Goal: Information Seeking & Learning: Learn about a topic

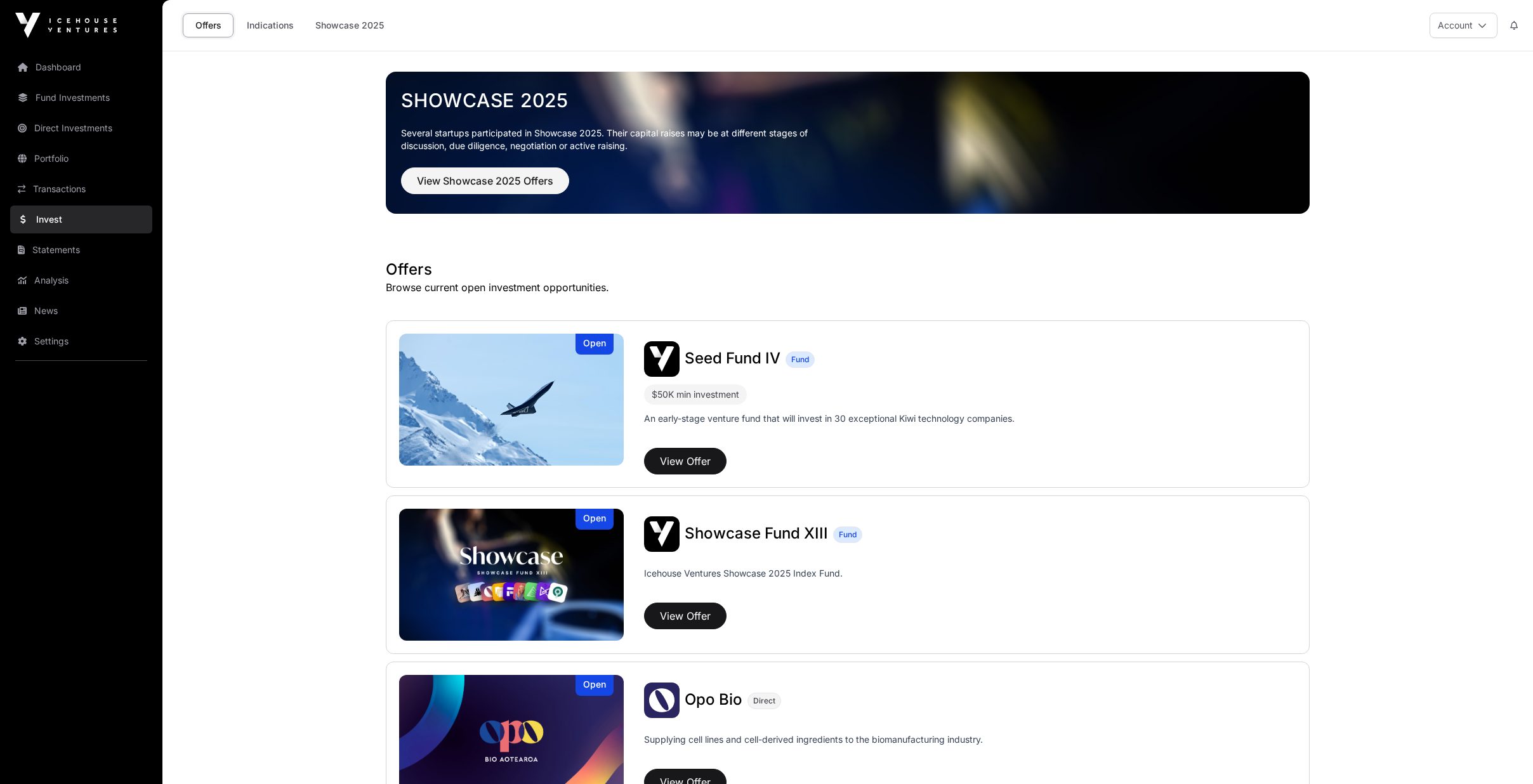
click at [54, 159] on link "Portfolio" at bounding box center [81, 158] width 142 height 28
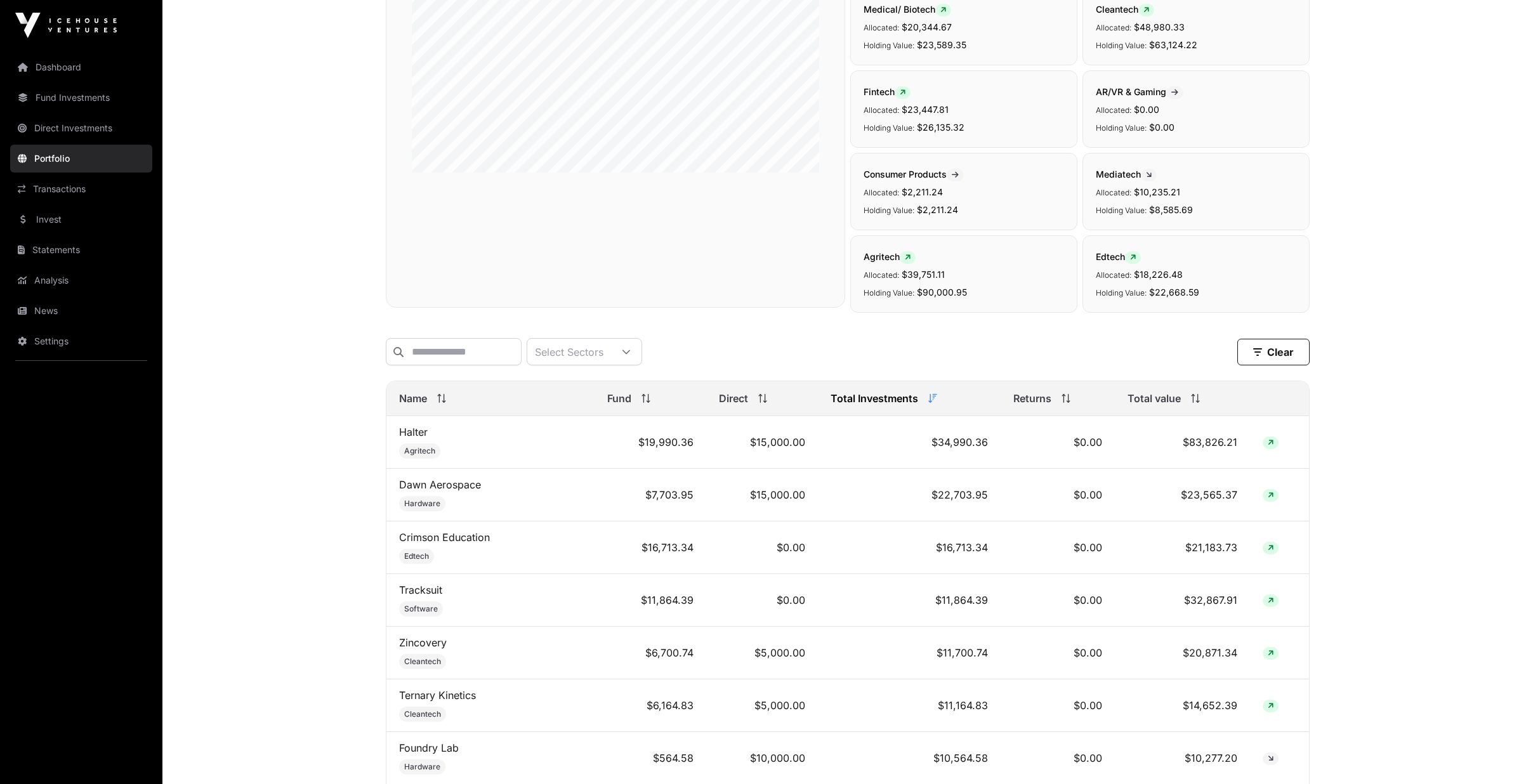
scroll to position [253, 0]
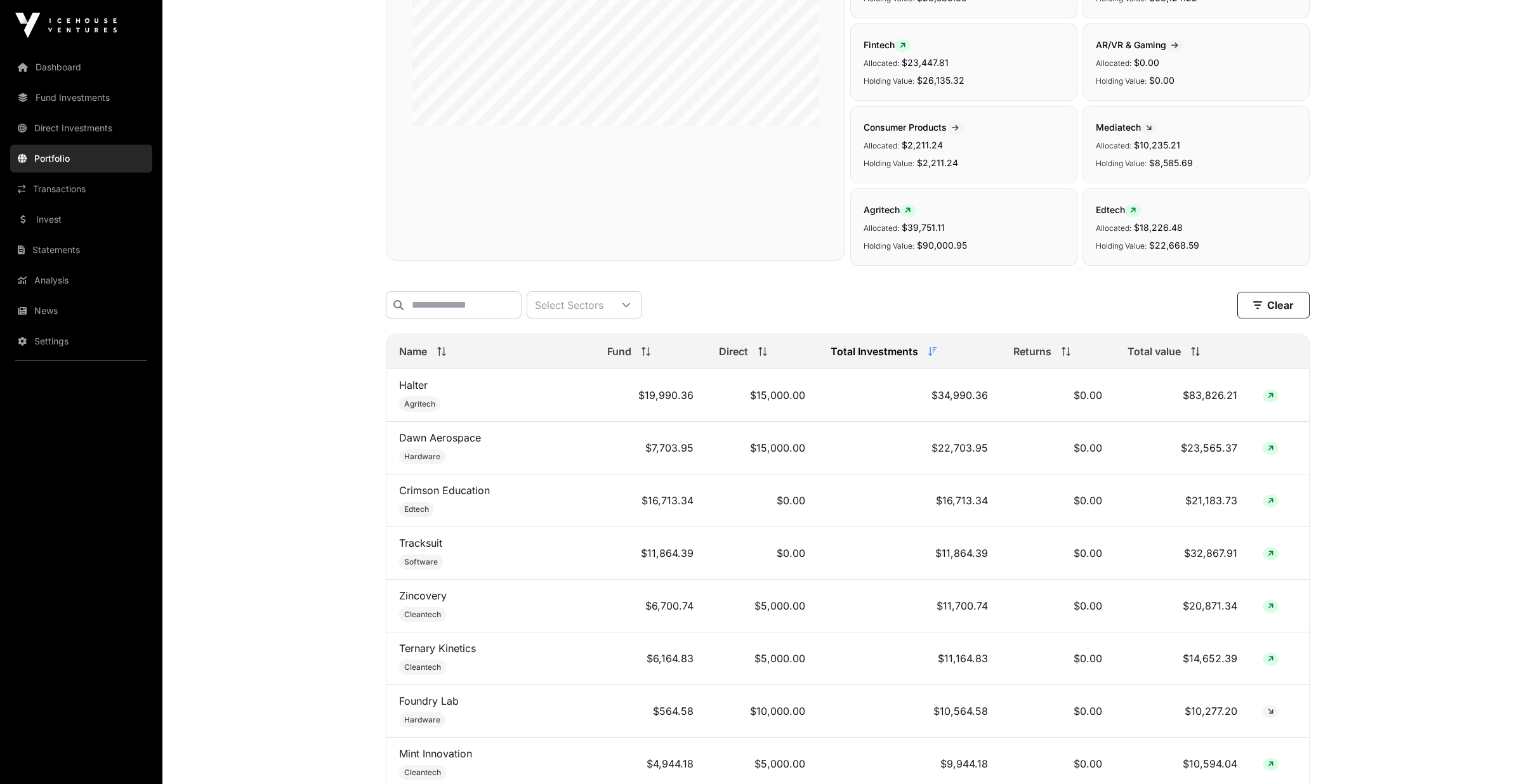
click at [47, 300] on link "News" at bounding box center [81, 311] width 142 height 28
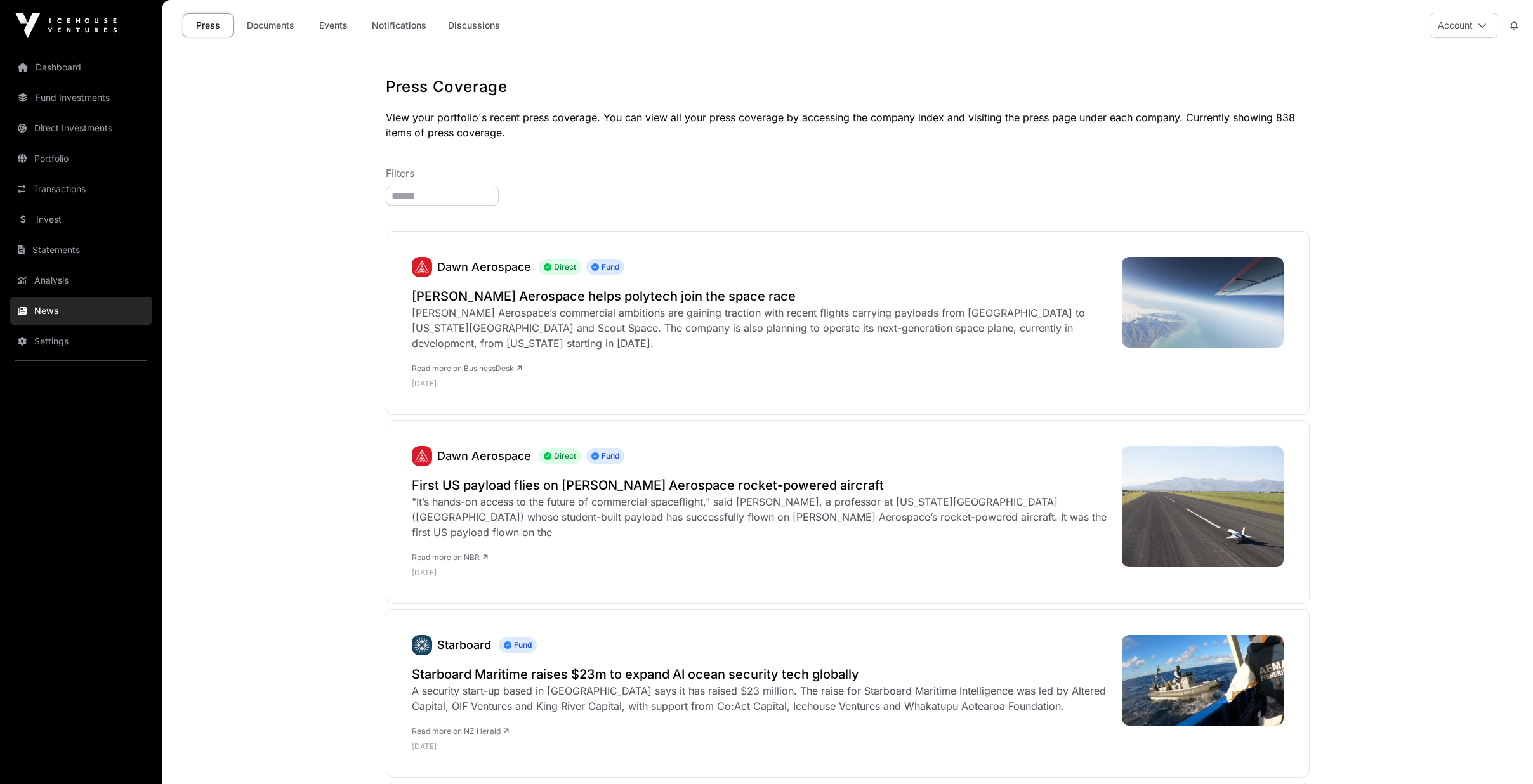
click at [322, 20] on link "Events" at bounding box center [333, 24] width 51 height 24
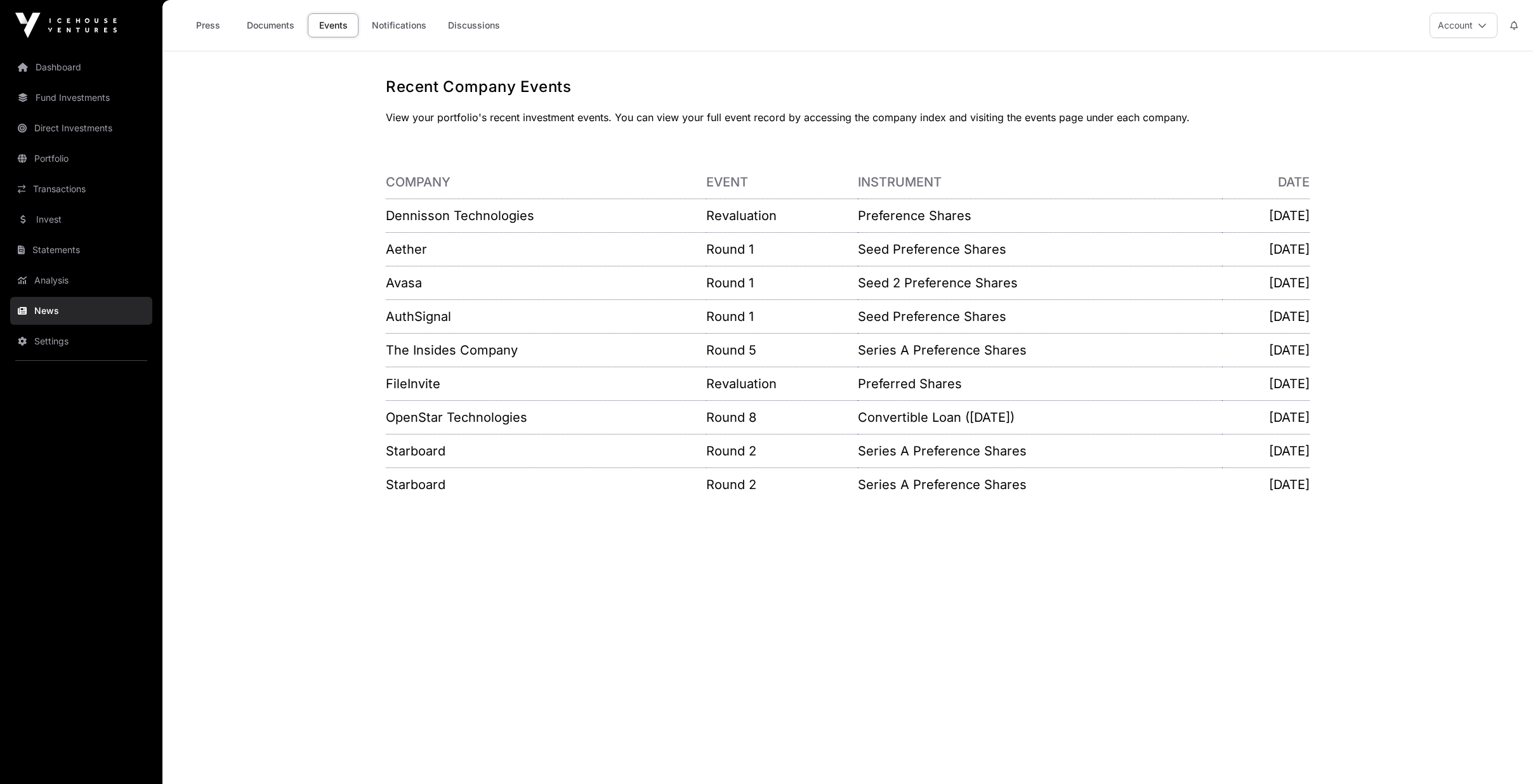
click at [505, 205] on td "Dennisson Technologies" at bounding box center [546, 216] width 320 height 34
click at [505, 214] on link "Dennisson Technologies" at bounding box center [460, 216] width 149 height 15
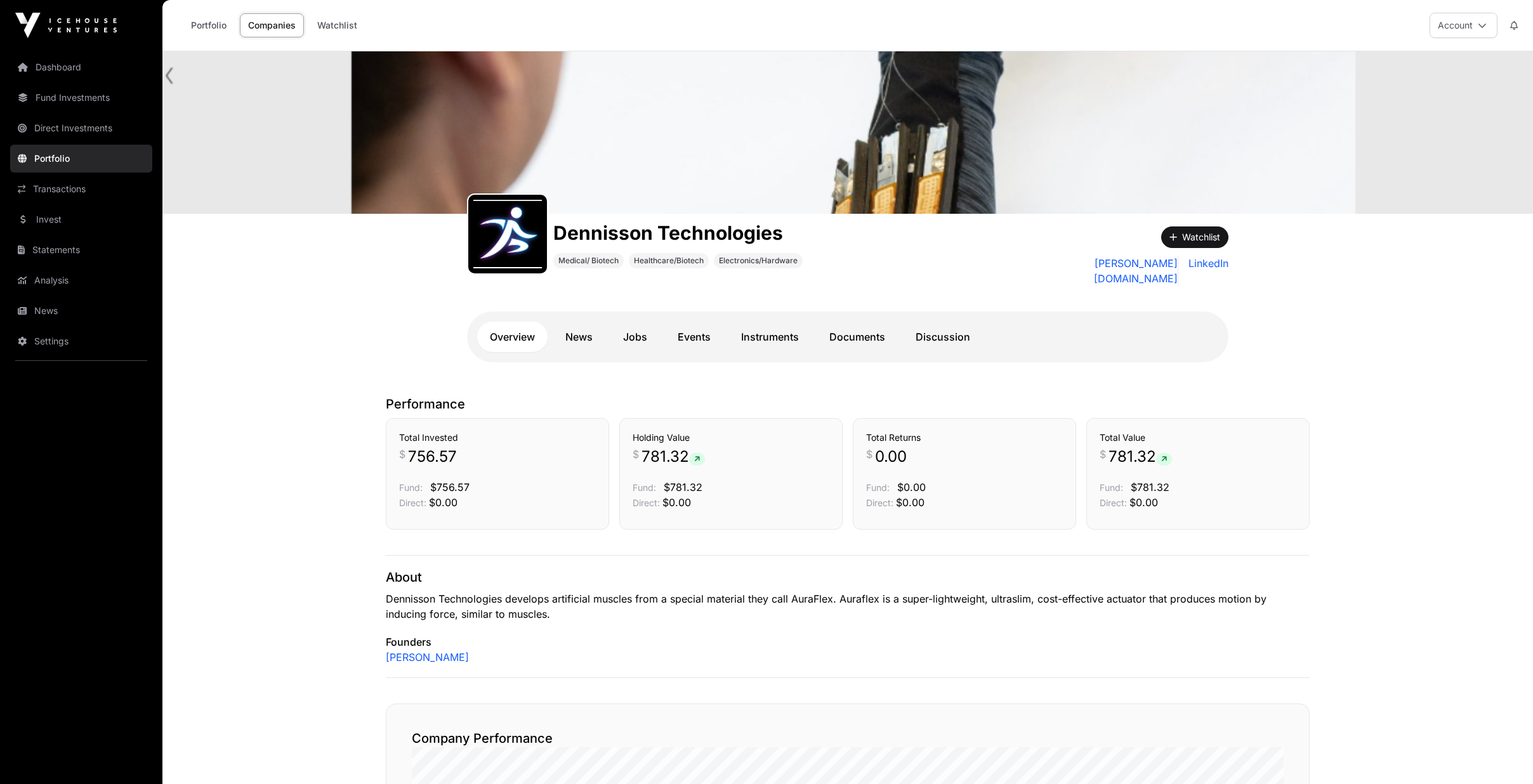
click at [773, 325] on link "Instruments" at bounding box center [770, 337] width 83 height 31
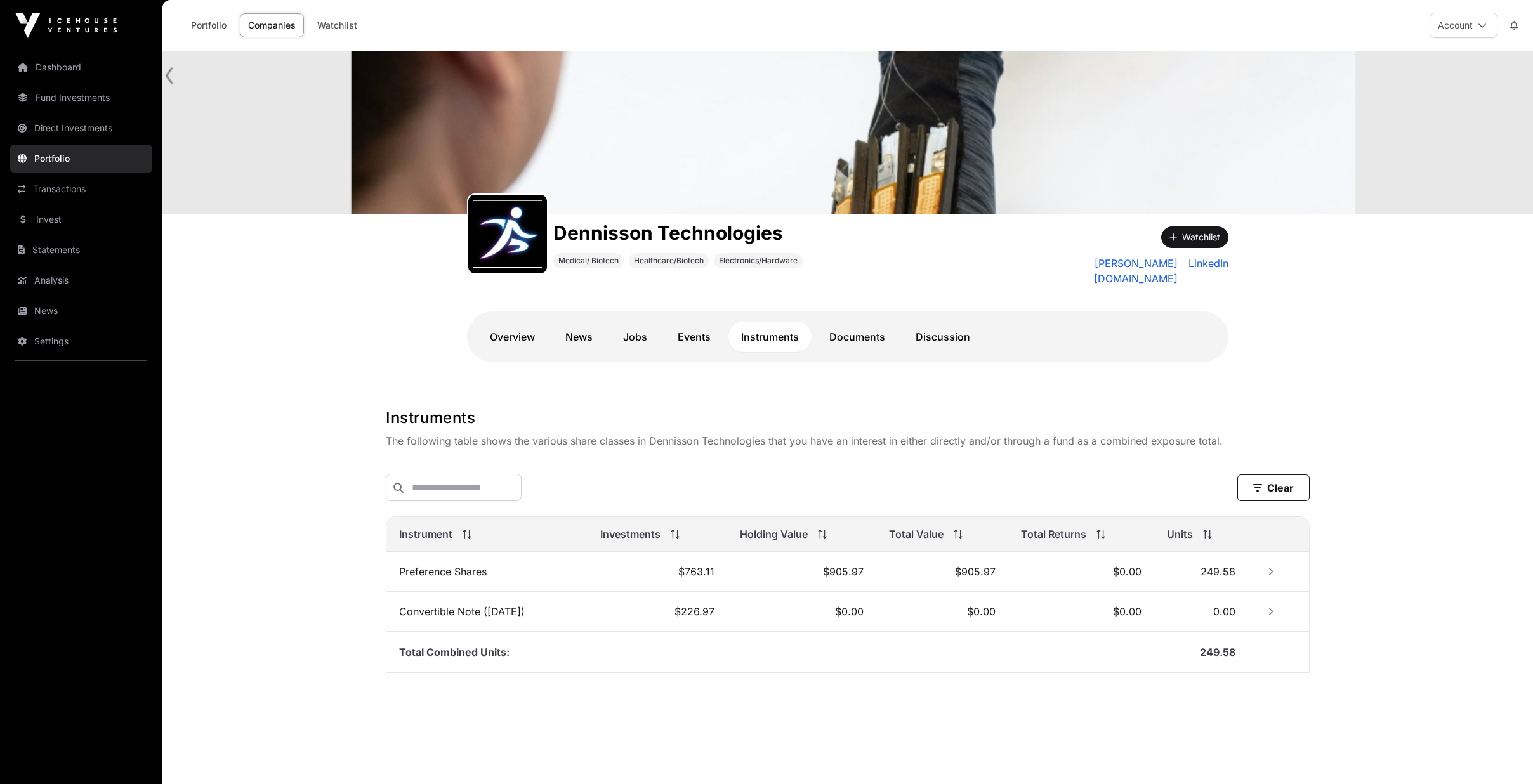
click at [507, 322] on link "Overview" at bounding box center [512, 337] width 70 height 31
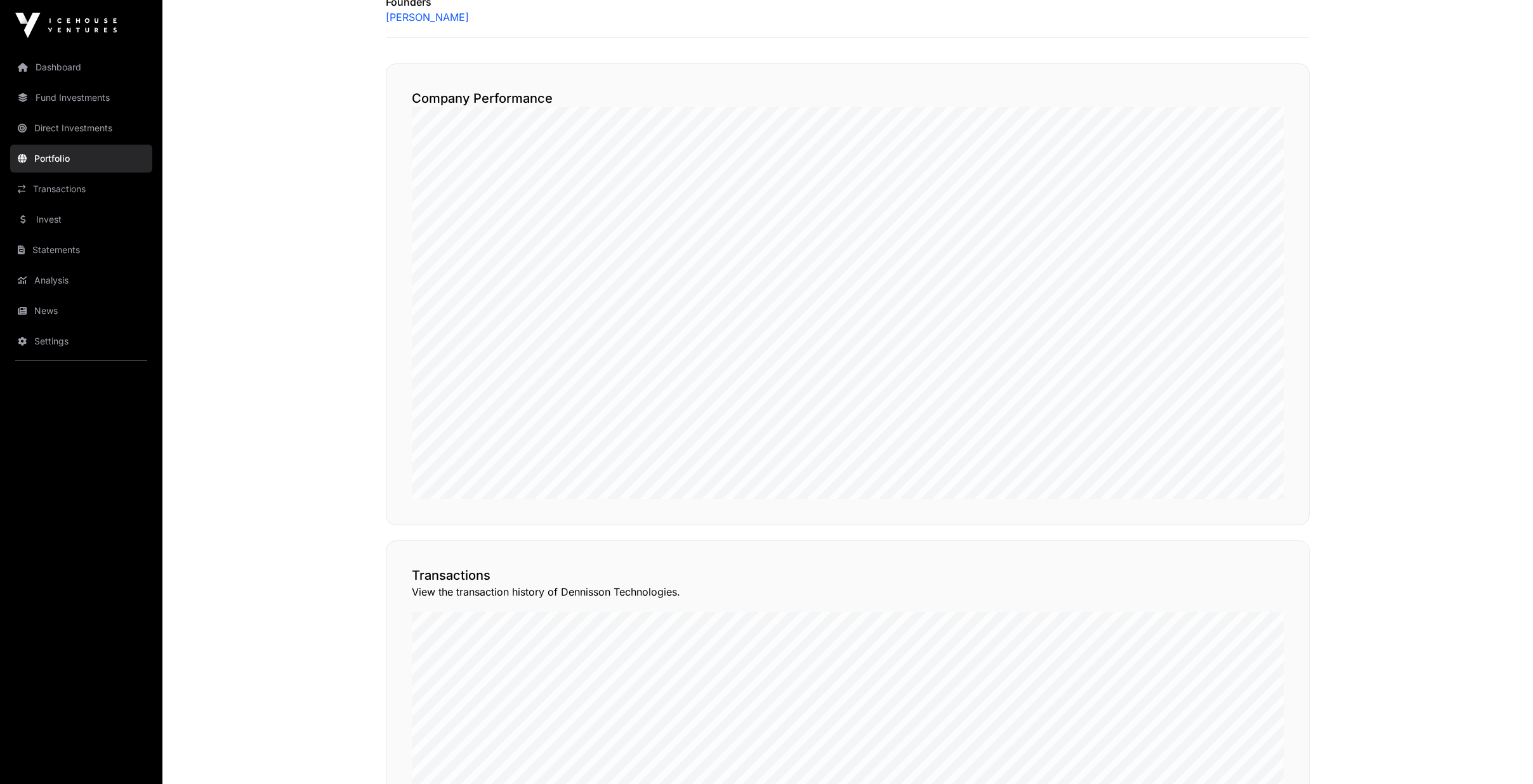
scroll to position [825, 0]
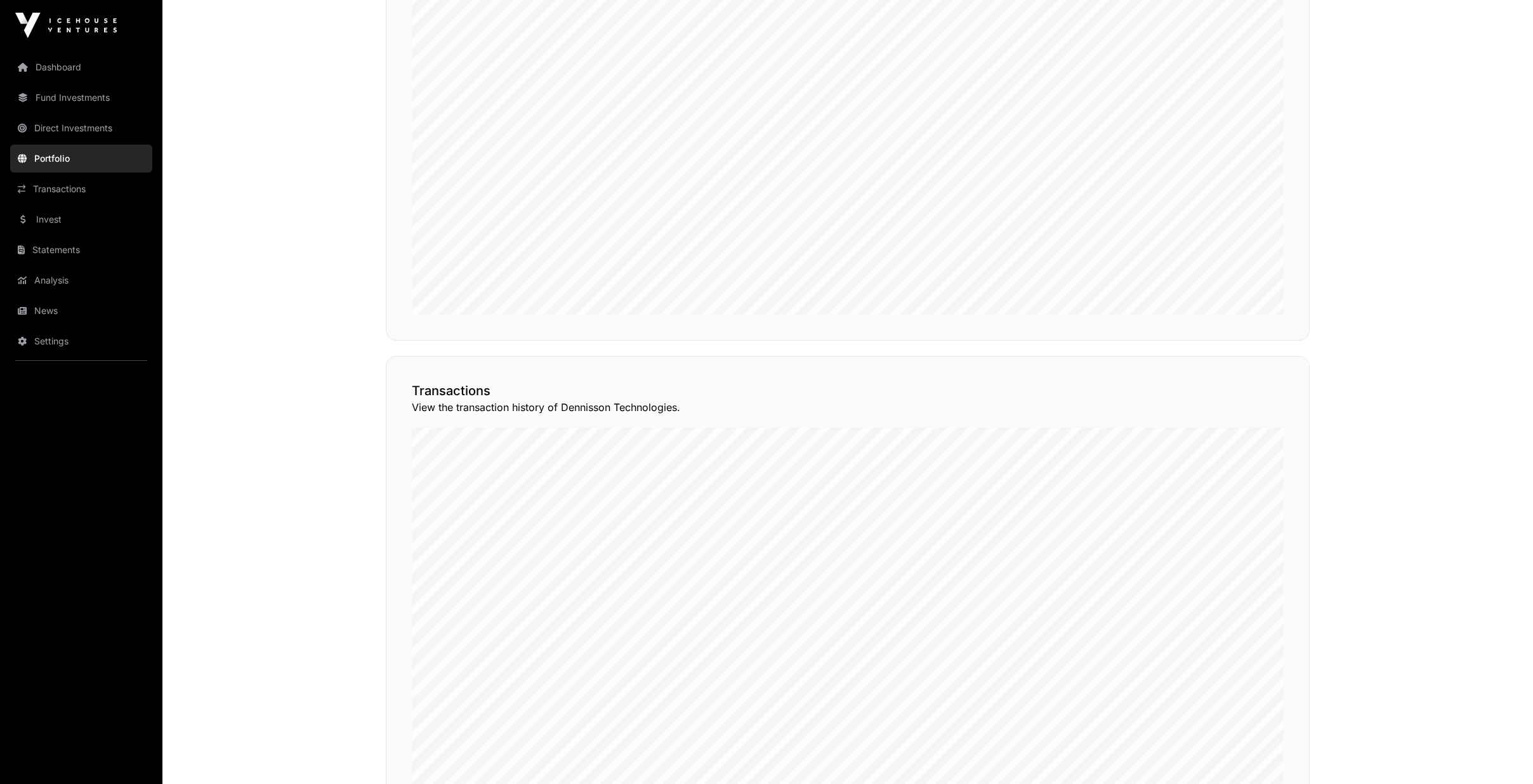
click at [1265, 345] on button "View Transactions" at bounding box center [1252, 334] width 105 height 21
